Goal: Information Seeking & Learning: Understand process/instructions

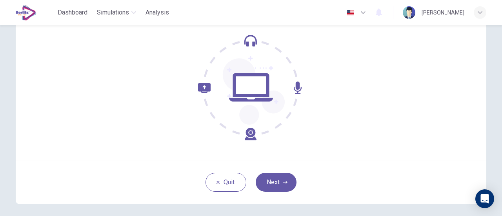
scroll to position [78, 0]
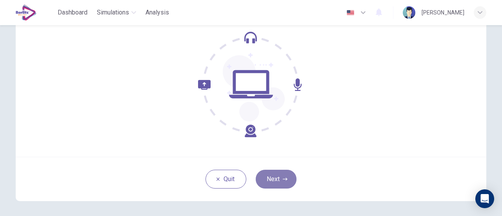
click at [285, 180] on icon "button" at bounding box center [285, 179] width 5 height 5
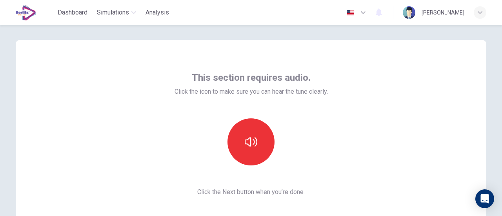
scroll to position [0, 0]
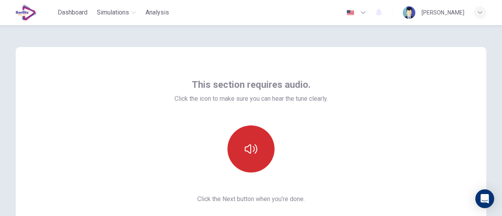
click at [262, 152] on button "button" at bounding box center [251, 149] width 47 height 47
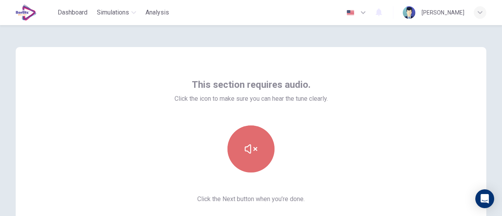
click at [266, 151] on button "button" at bounding box center [251, 149] width 47 height 47
click at [263, 153] on button "button" at bounding box center [251, 149] width 47 height 47
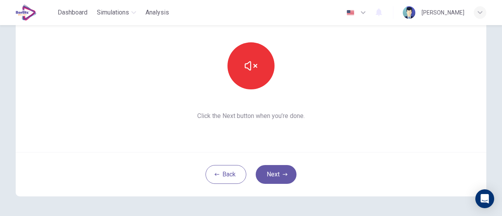
scroll to position [71, 0]
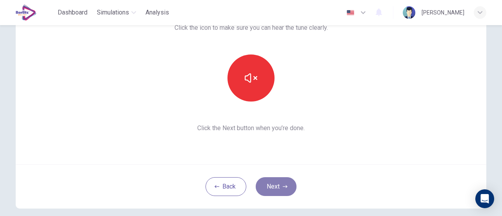
click at [272, 177] on button "Next" at bounding box center [276, 186] width 41 height 19
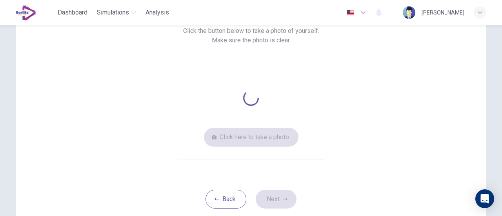
scroll to position [0, 0]
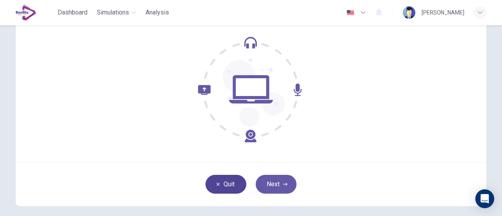
scroll to position [110, 0]
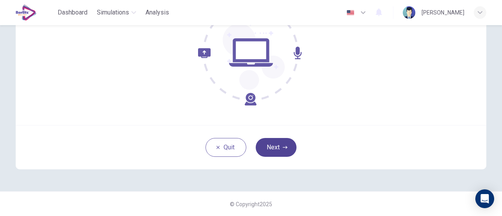
click at [291, 149] on button "Next" at bounding box center [276, 147] width 41 height 19
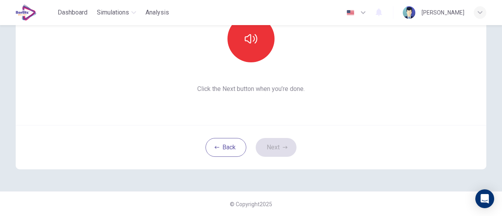
click at [266, 57] on div at bounding box center [251, 38] width 85 height 47
click at [262, 54] on button "button" at bounding box center [251, 38] width 47 height 47
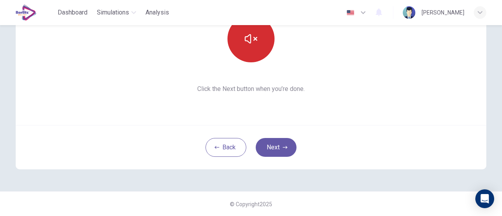
click at [261, 54] on button "button" at bounding box center [251, 38] width 47 height 47
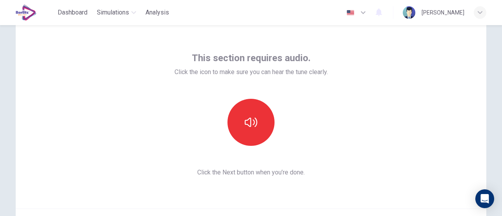
scroll to position [39, 0]
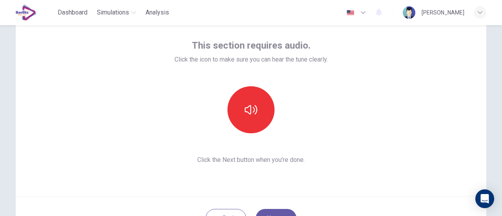
drag, startPoint x: 80, startPoint y: 0, endPoint x: 27, endPoint y: 60, distance: 79.2
click at [27, 60] on div "This section requires audio. Click the icon to make sure you can hear the tune …" at bounding box center [251, 102] width 471 height 188
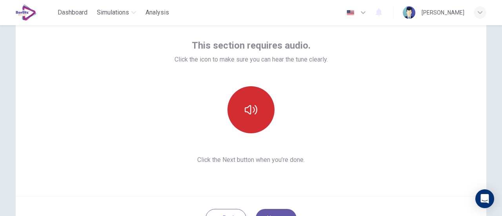
drag, startPoint x: 223, startPoint y: 118, endPoint x: 242, endPoint y: 113, distance: 20.2
click at [226, 118] on div at bounding box center [251, 109] width 85 height 47
click at [256, 112] on button "button" at bounding box center [251, 109] width 47 height 47
click at [255, 112] on button "button" at bounding box center [251, 109] width 47 height 47
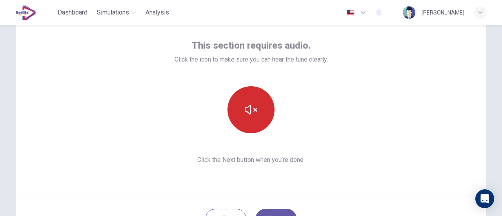
click at [255, 112] on button "button" at bounding box center [251, 109] width 47 height 47
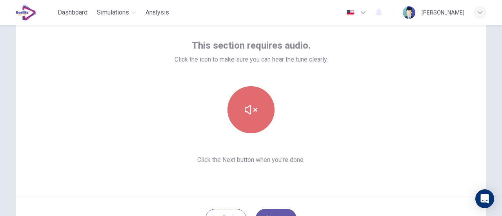
click at [255, 112] on button "button" at bounding box center [251, 109] width 47 height 47
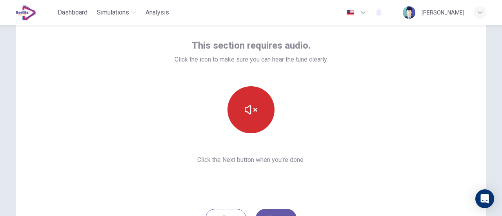
click at [255, 112] on button "button" at bounding box center [251, 109] width 47 height 47
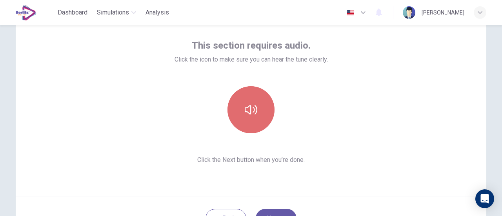
click at [255, 112] on button "button" at bounding box center [251, 109] width 47 height 47
click at [256, 112] on button "button" at bounding box center [251, 109] width 47 height 47
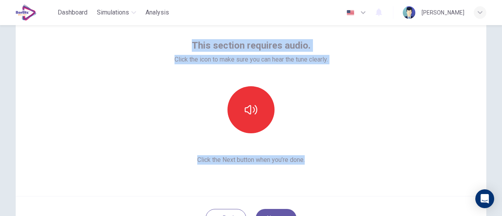
drag, startPoint x: 185, startPoint y: 36, endPoint x: 334, endPoint y: 179, distance: 206.4
click at [334, 179] on div "This section requires audio. Click the icon to make sure you can hear the tune …" at bounding box center [251, 102] width 471 height 188
copy div "This section requires audio. Click the icon to make sure you can hear the tune …"
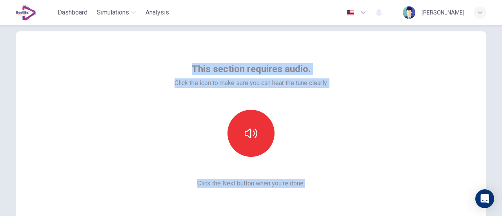
scroll to position [0, 0]
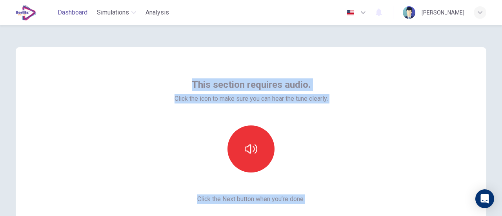
click at [66, 15] on span "Dashboard" at bounding box center [73, 12] width 30 height 9
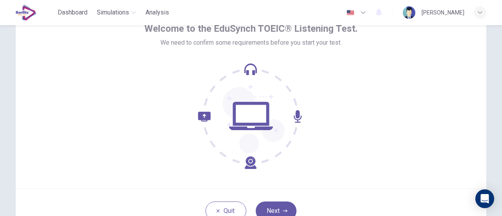
scroll to position [47, 0]
click at [274, 204] on button "Next" at bounding box center [276, 210] width 41 height 19
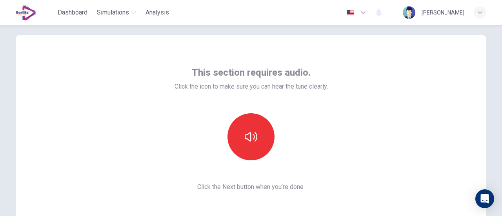
scroll to position [16, 0]
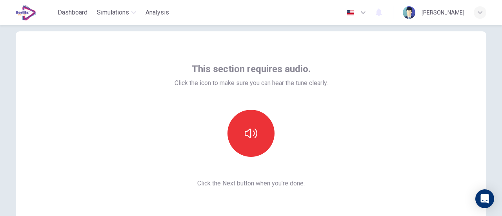
click at [98, 57] on div "This section requires audio. Click the icon to make sure you can hear the tune …" at bounding box center [251, 125] width 471 height 188
click at [85, 93] on div "This section requires audio. Click the icon to make sure you can hear the tune …" at bounding box center [251, 125] width 471 height 188
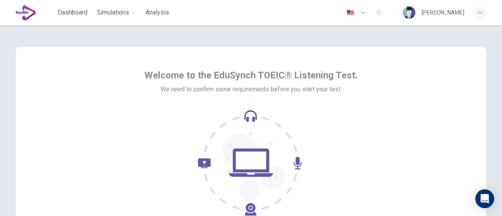
click at [118, 11] on span "Simulations" at bounding box center [113, 12] width 32 height 9
click at [0, 4] on header "Dashboard Simulations Analysis English ** ​ [PERSON_NAME]" at bounding box center [251, 12] width 502 height 25
click at [14, 9] on div "Dashboard Simulations Analysis English ** ​ Aurora Concepcion Cuadra Camacho" at bounding box center [251, 12] width 496 height 25
click at [22, 9] on img at bounding box center [26, 13] width 21 height 16
